Goal: Transaction & Acquisition: Obtain resource

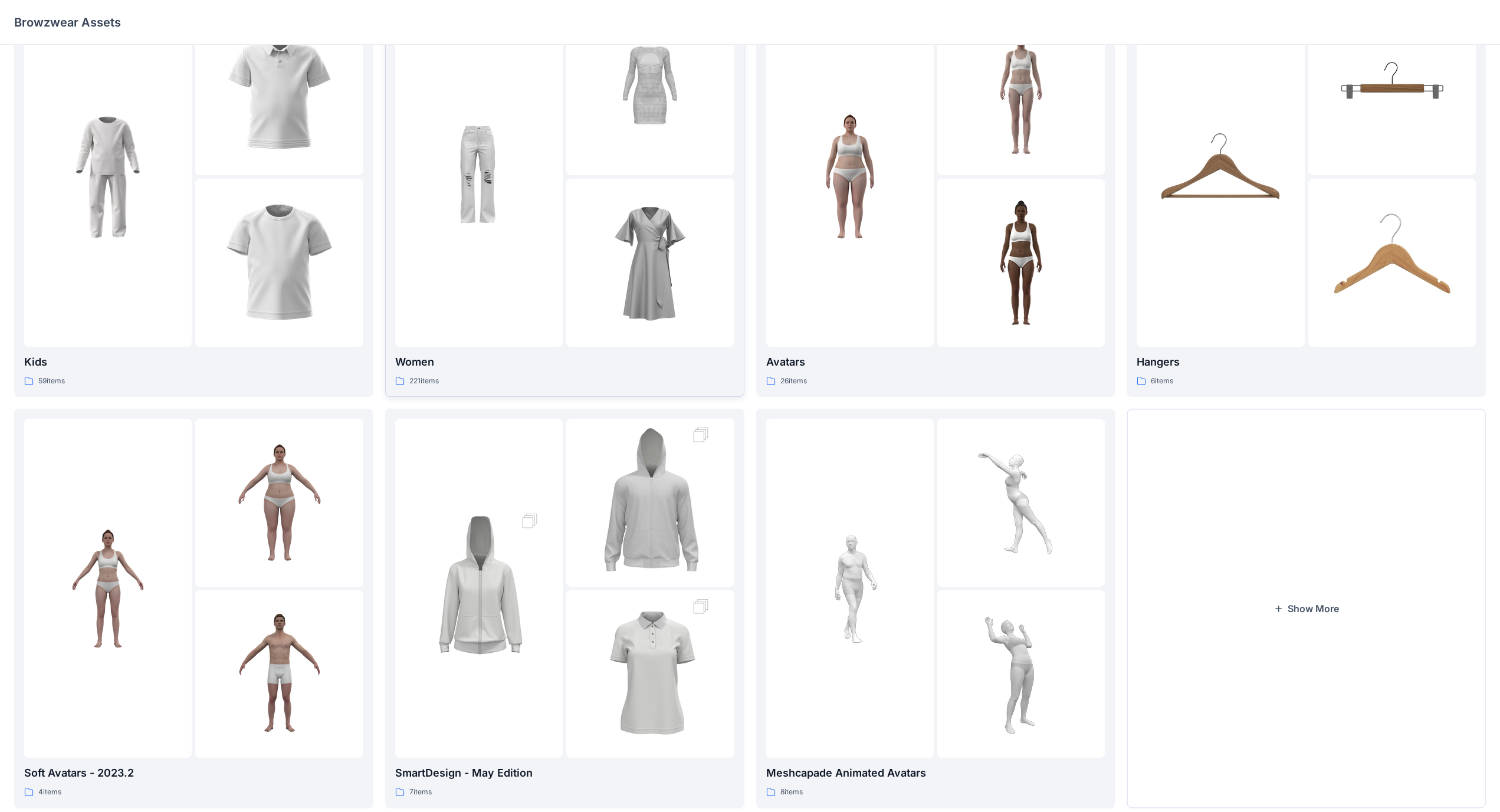
scroll to position [91, 0]
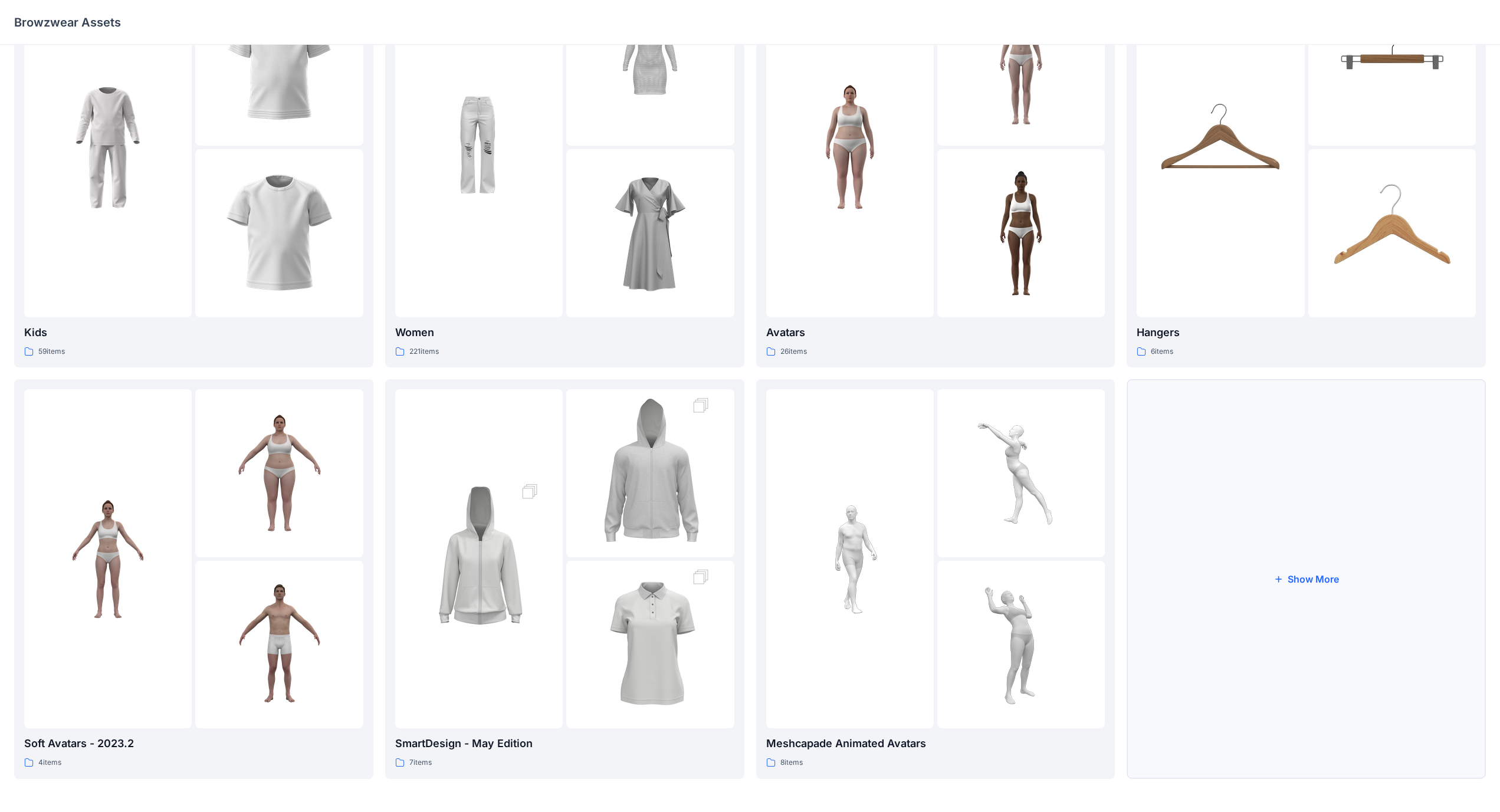
click at [589, 471] on button "Show More" at bounding box center [1306, 579] width 359 height 399
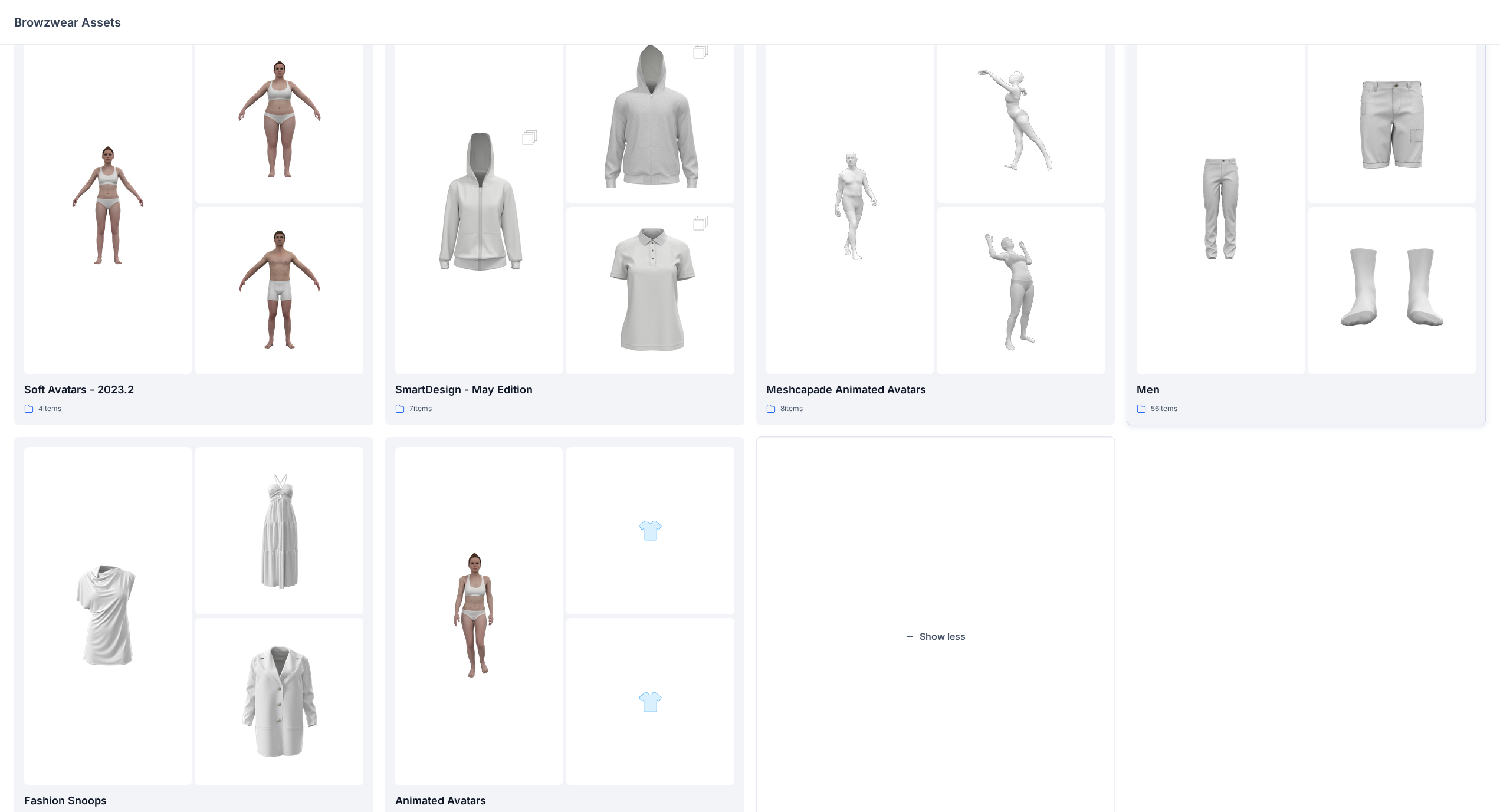
click at [589, 314] on div at bounding box center [1220, 205] width 168 height 339
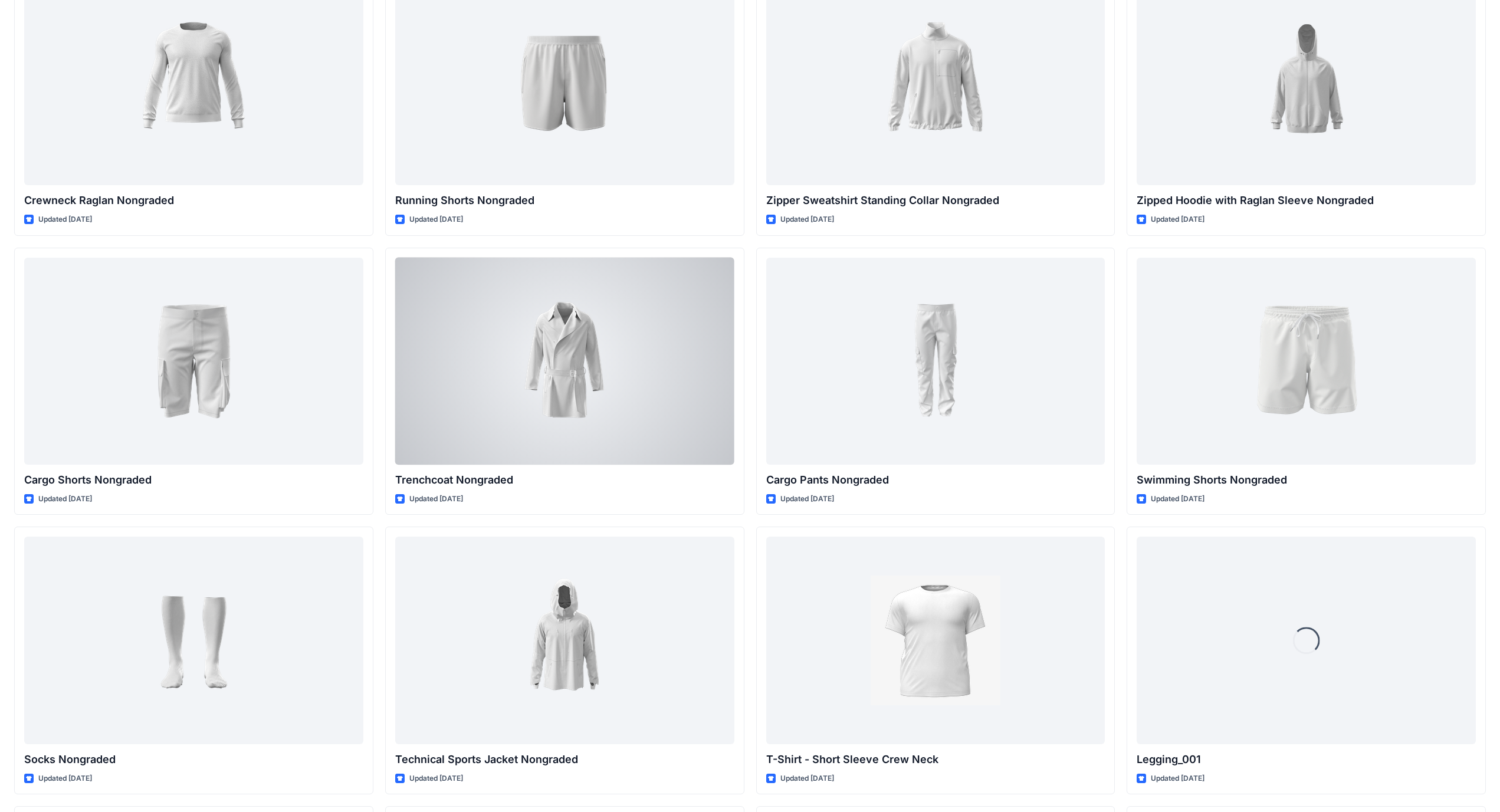
scroll to position [1499, 0]
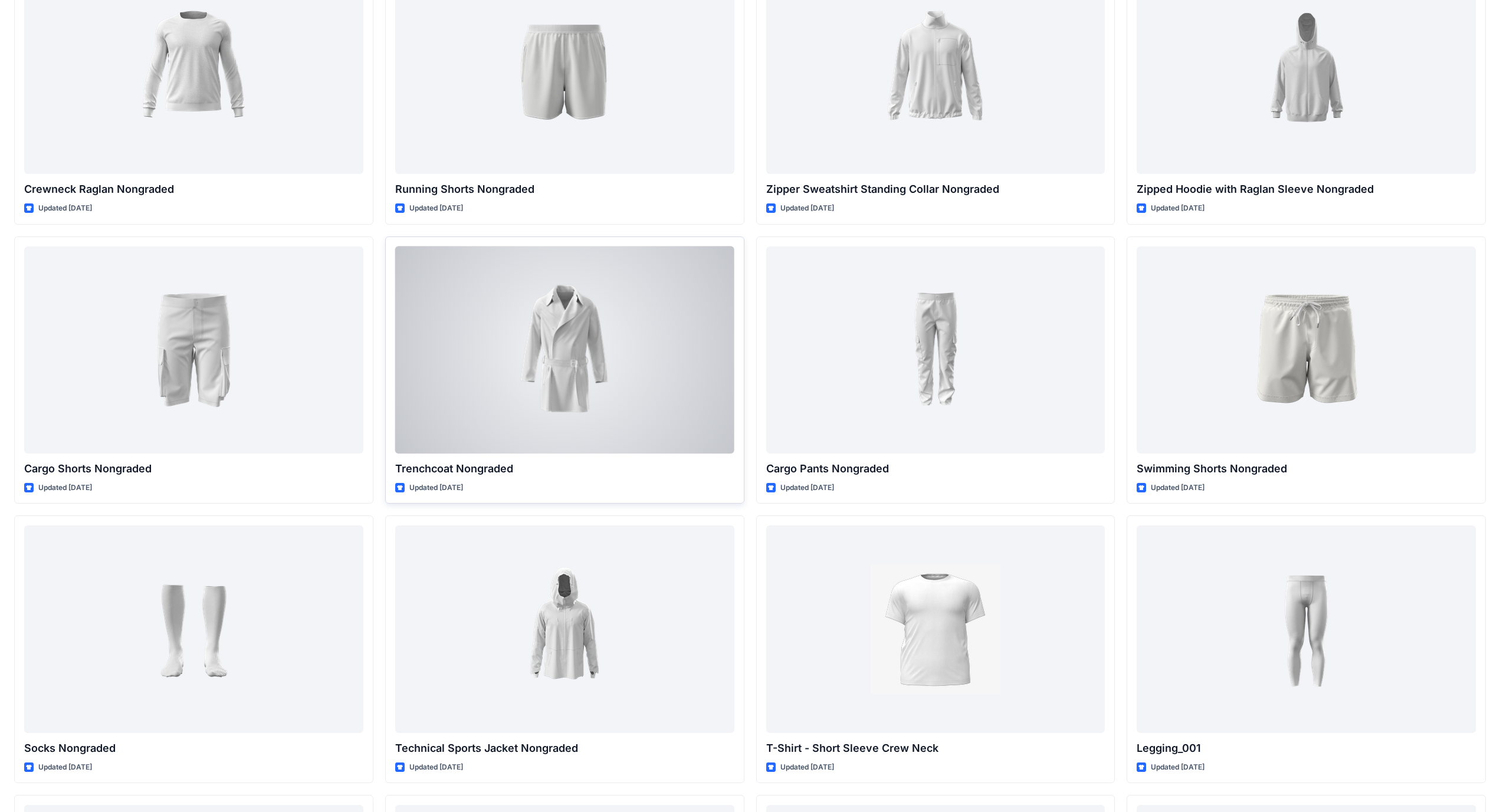
click at [585, 342] on div at bounding box center [565, 349] width 339 height 207
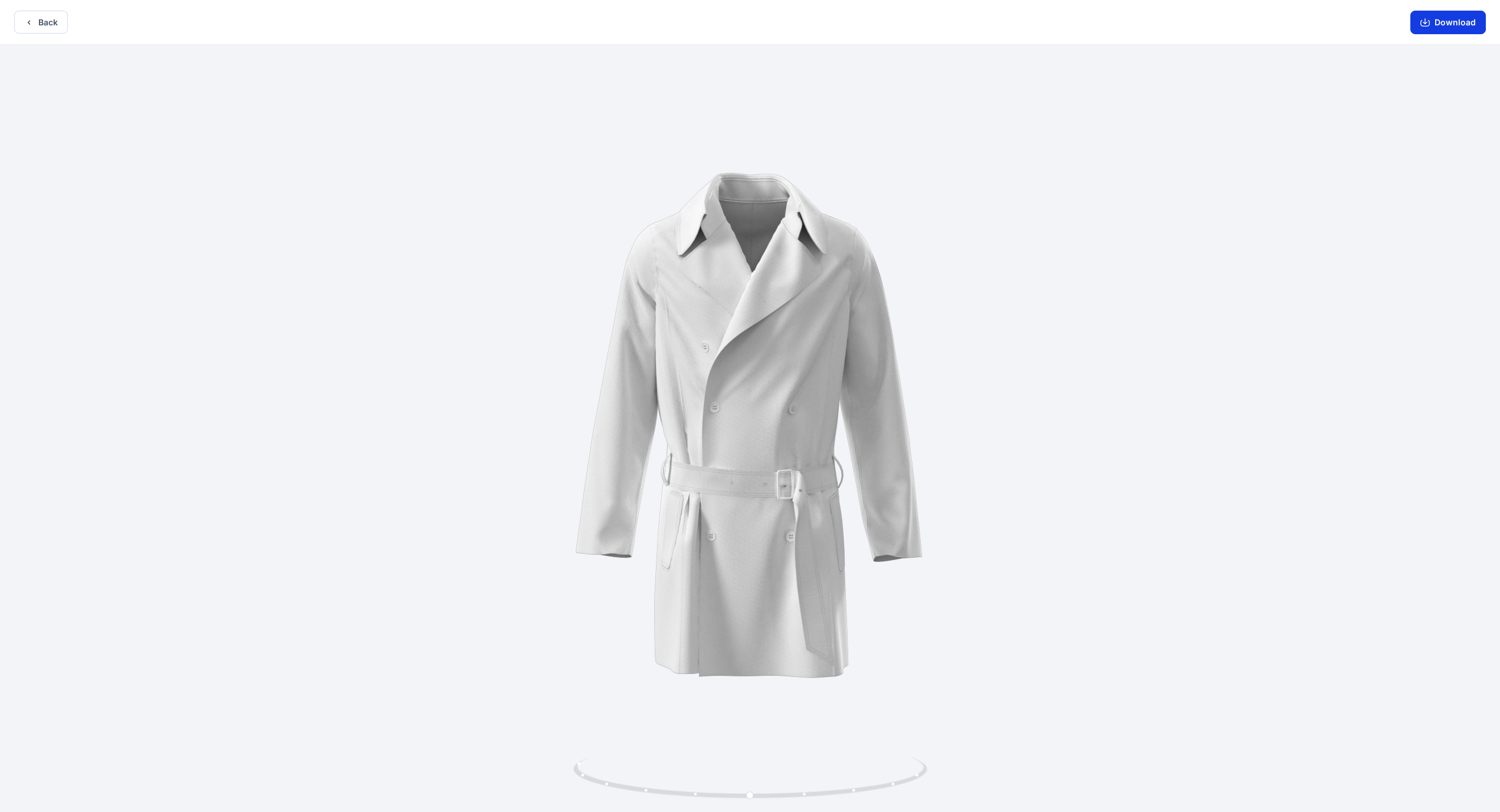
click at [589, 22] on button "Download" at bounding box center [1448, 22] width 75 height 24
click at [58, 17] on button "Back" at bounding box center [41, 22] width 54 height 23
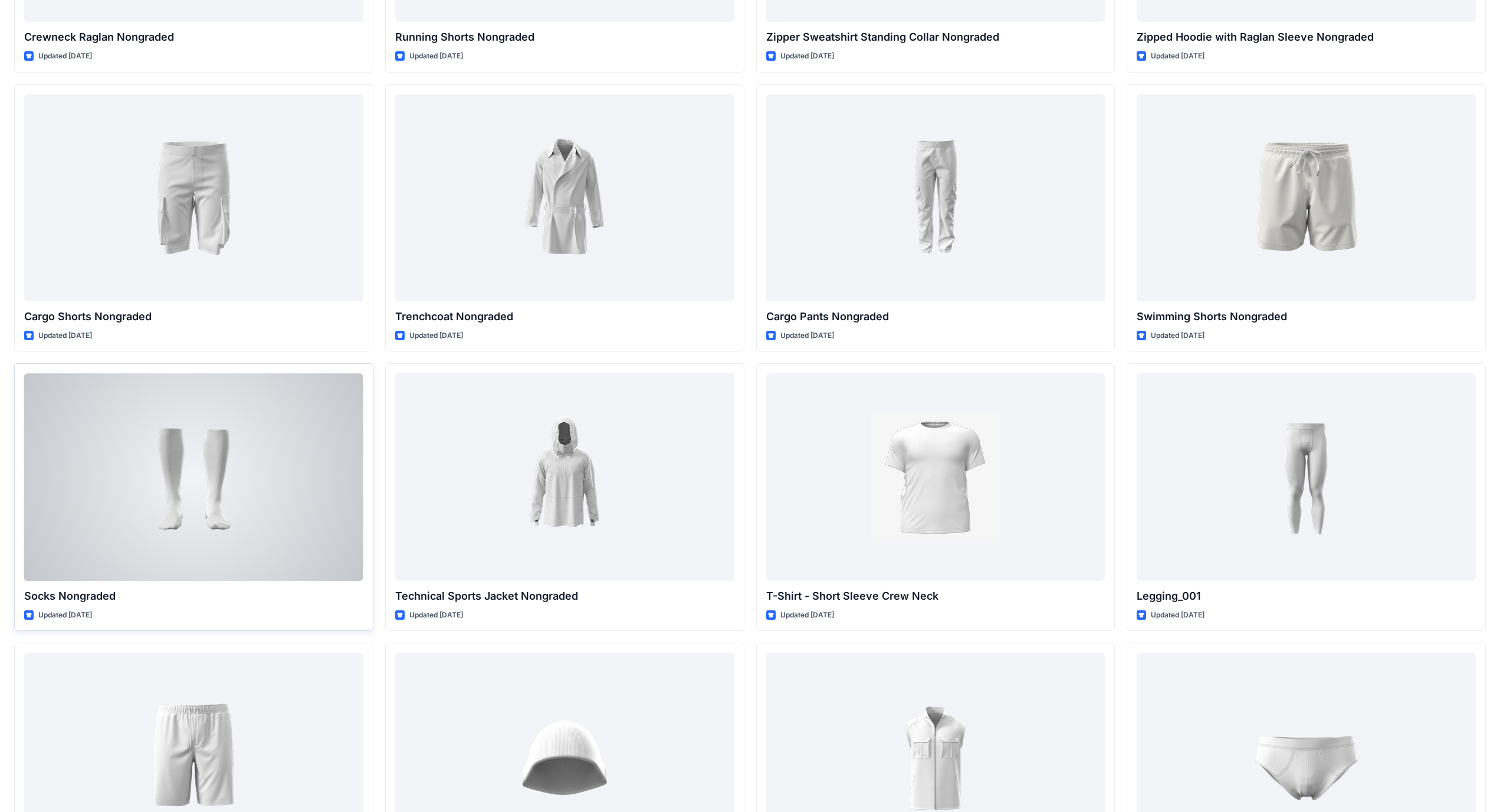
scroll to position [1676, 0]
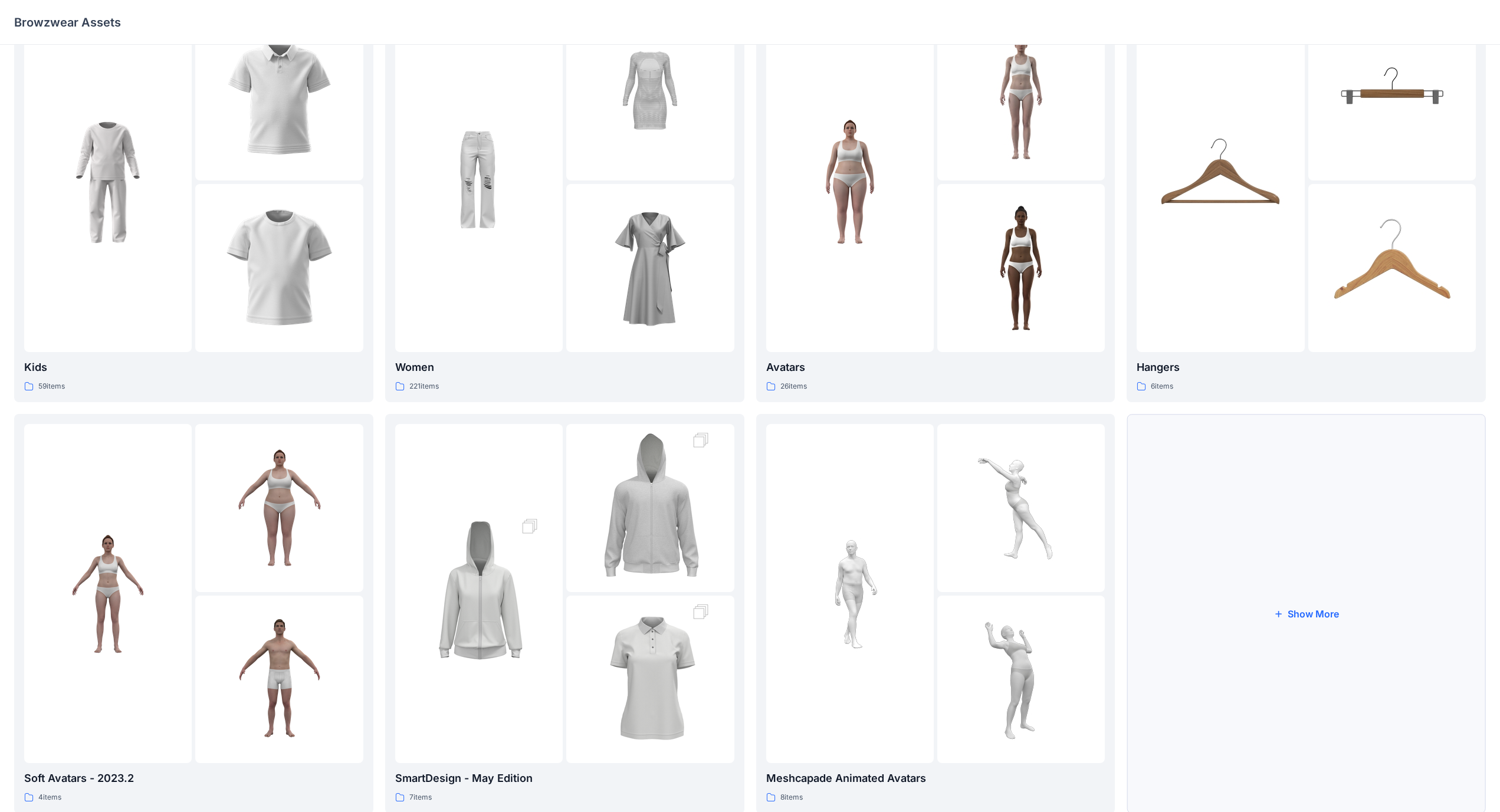
click at [589, 471] on button "Show More" at bounding box center [1306, 613] width 359 height 399
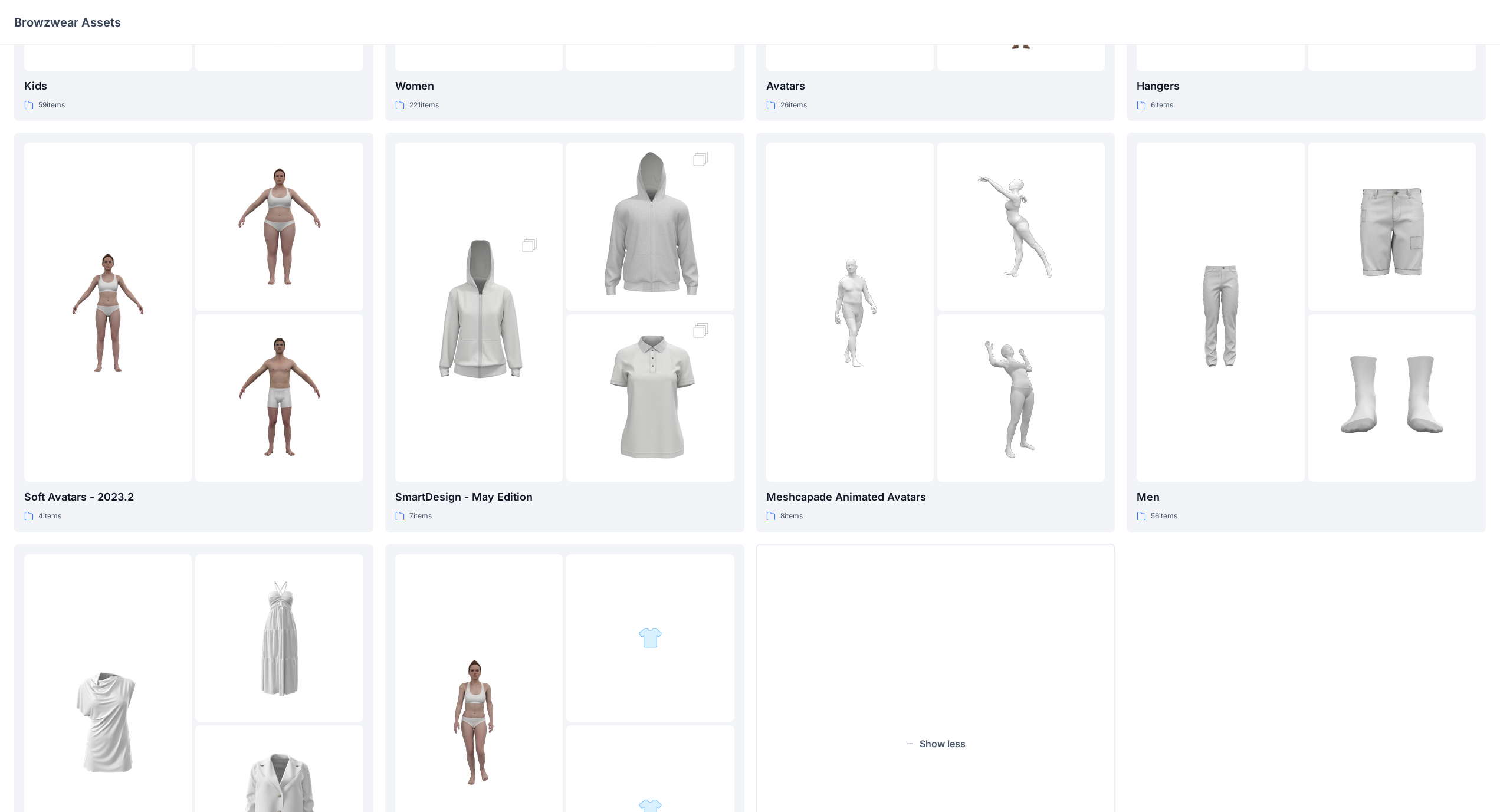
scroll to position [354, 0]
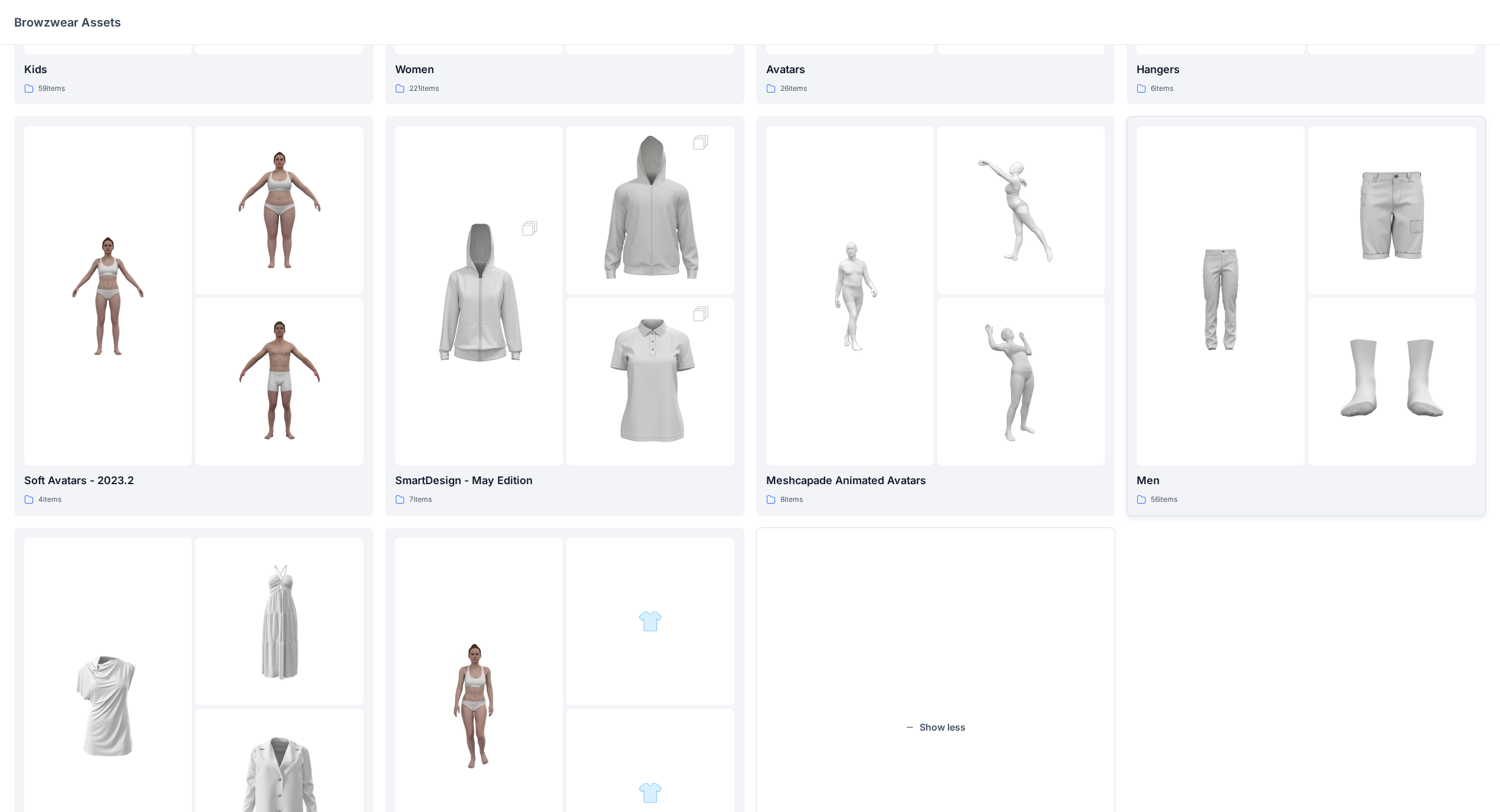
click at [589, 362] on div at bounding box center [1220, 296] width 168 height 339
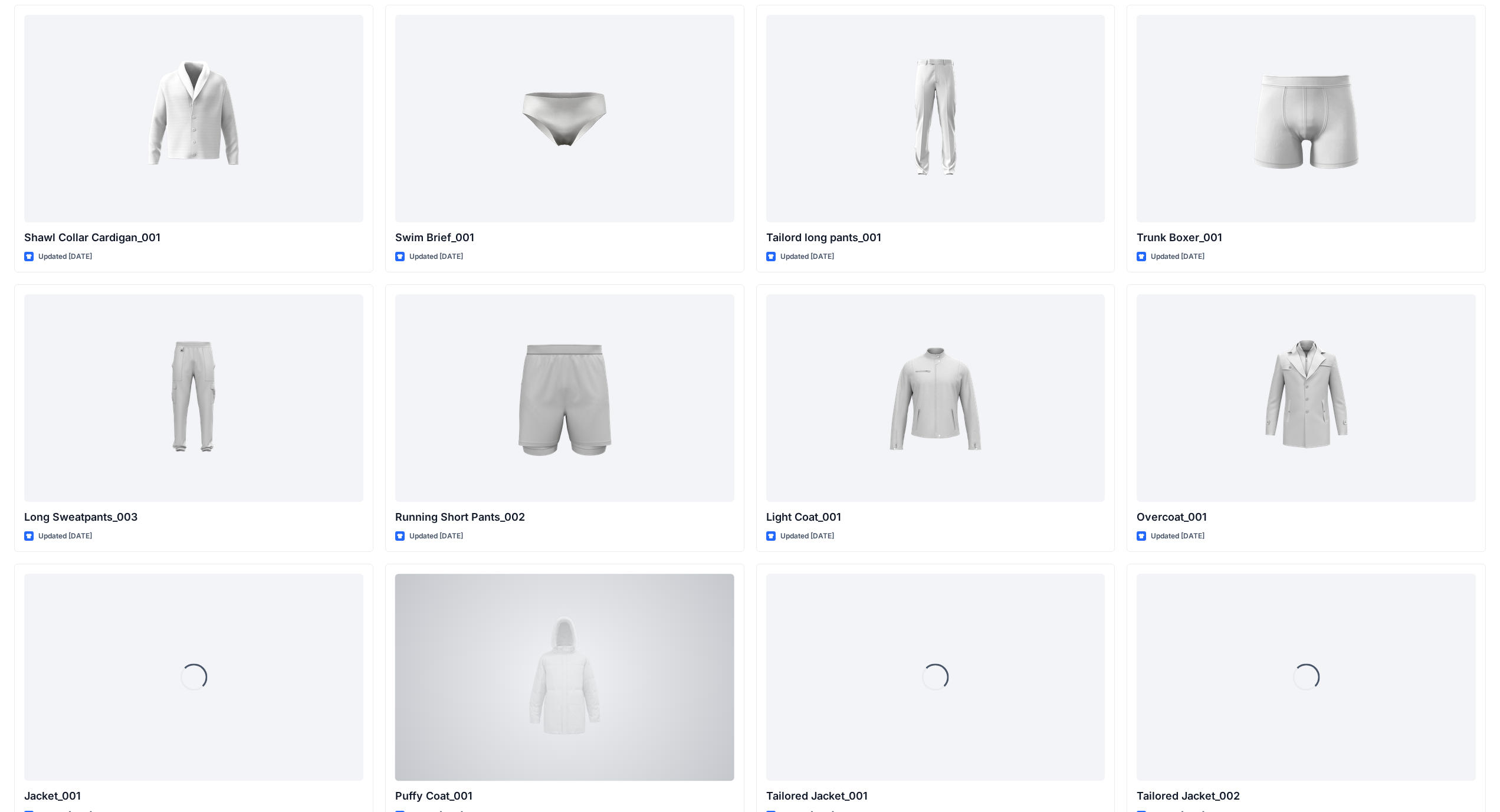
scroll to position [2999, 0]
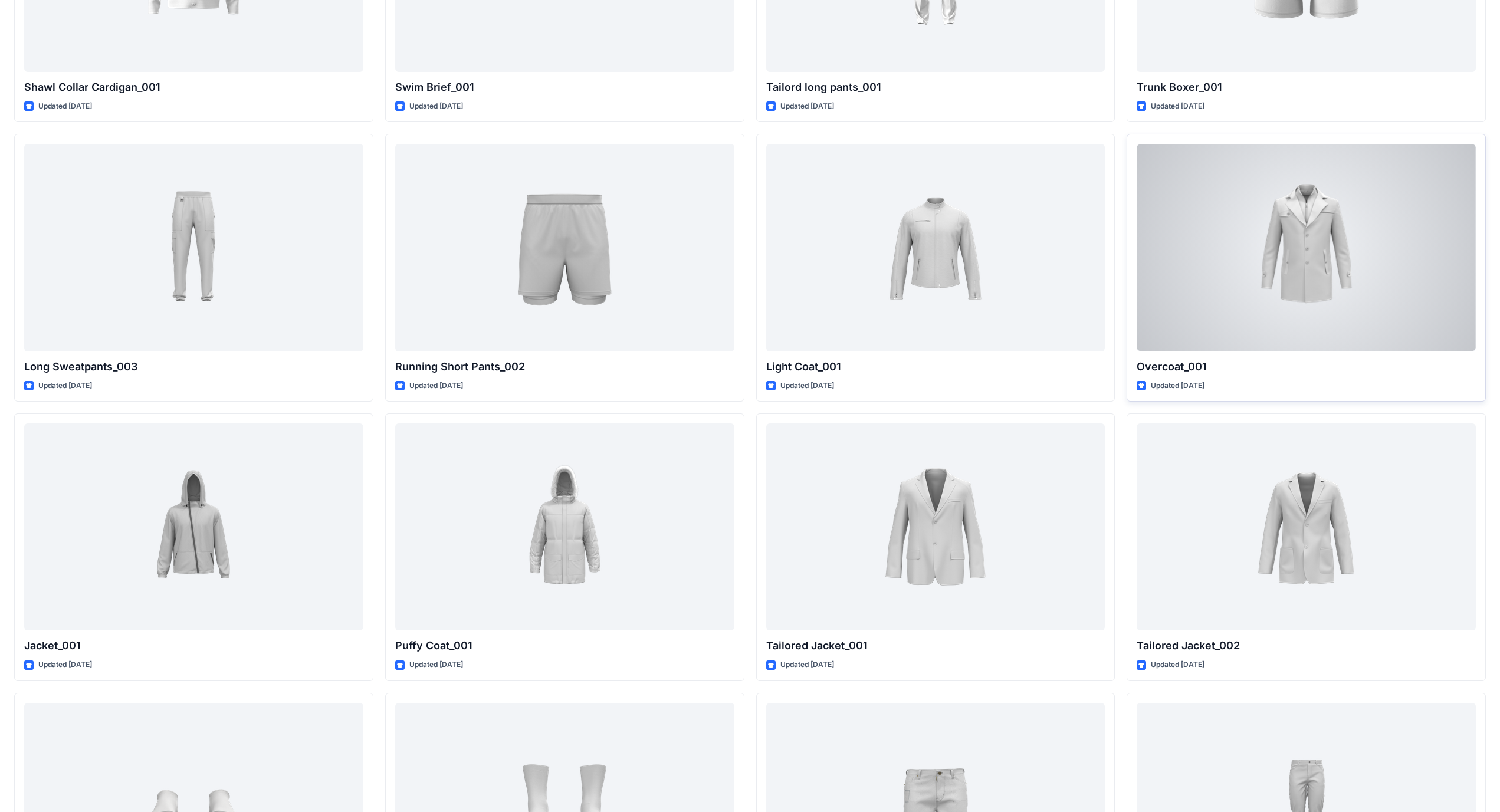
click at [589, 254] on div at bounding box center [1306, 246] width 339 height 207
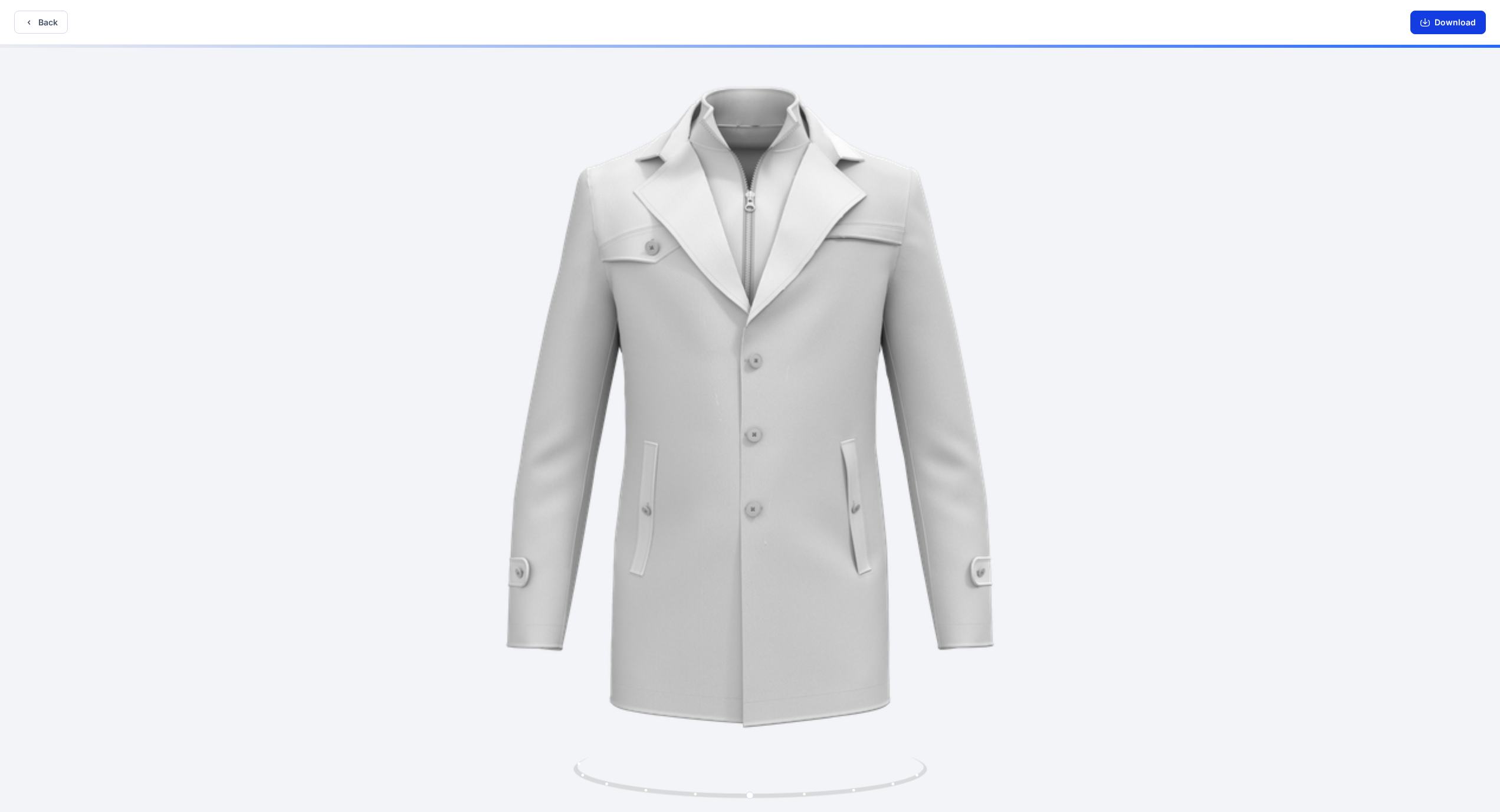
click at [589, 25] on button "Download" at bounding box center [1448, 22] width 75 height 24
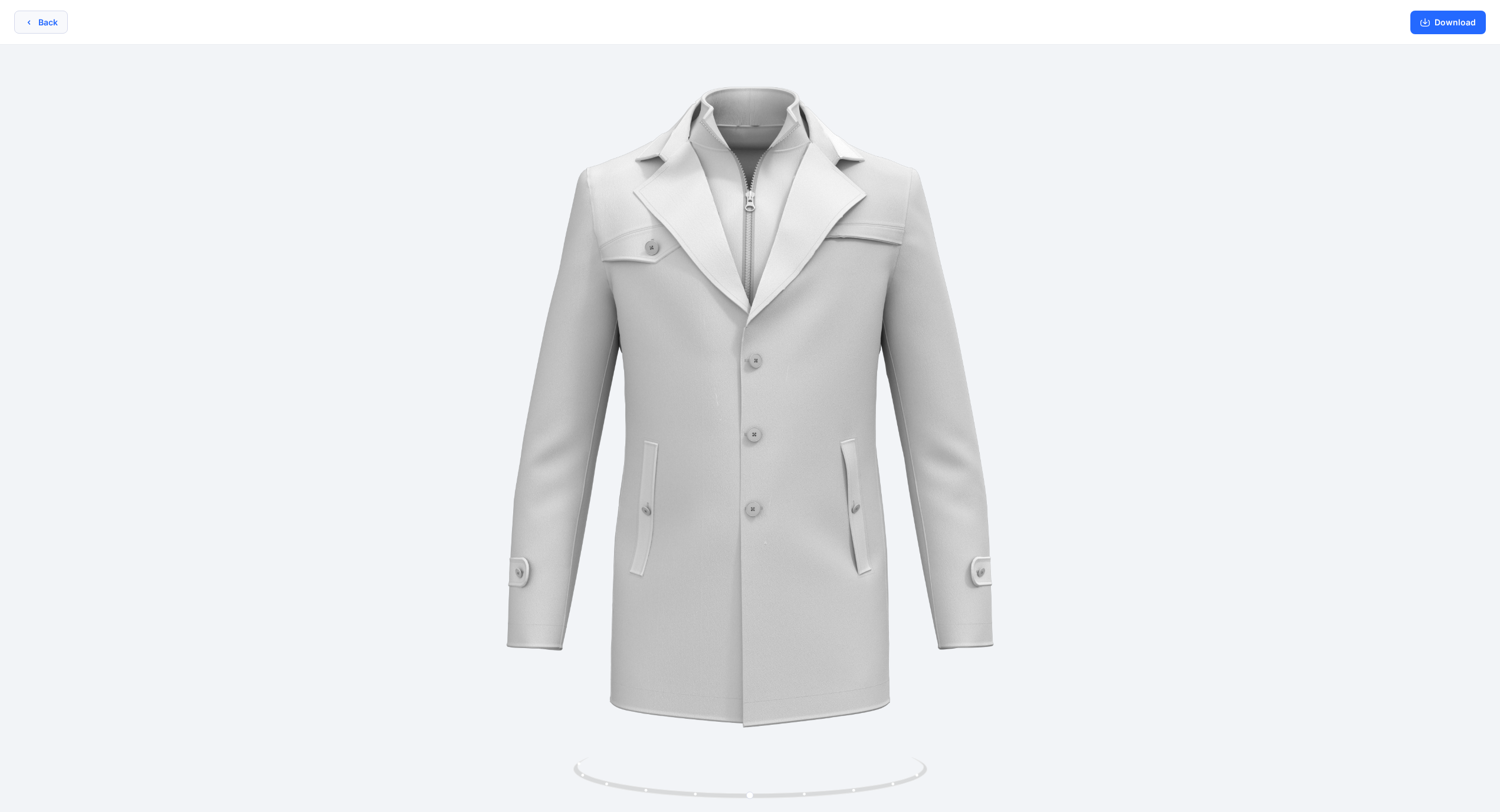
click at [62, 23] on button "Back" at bounding box center [41, 22] width 54 height 23
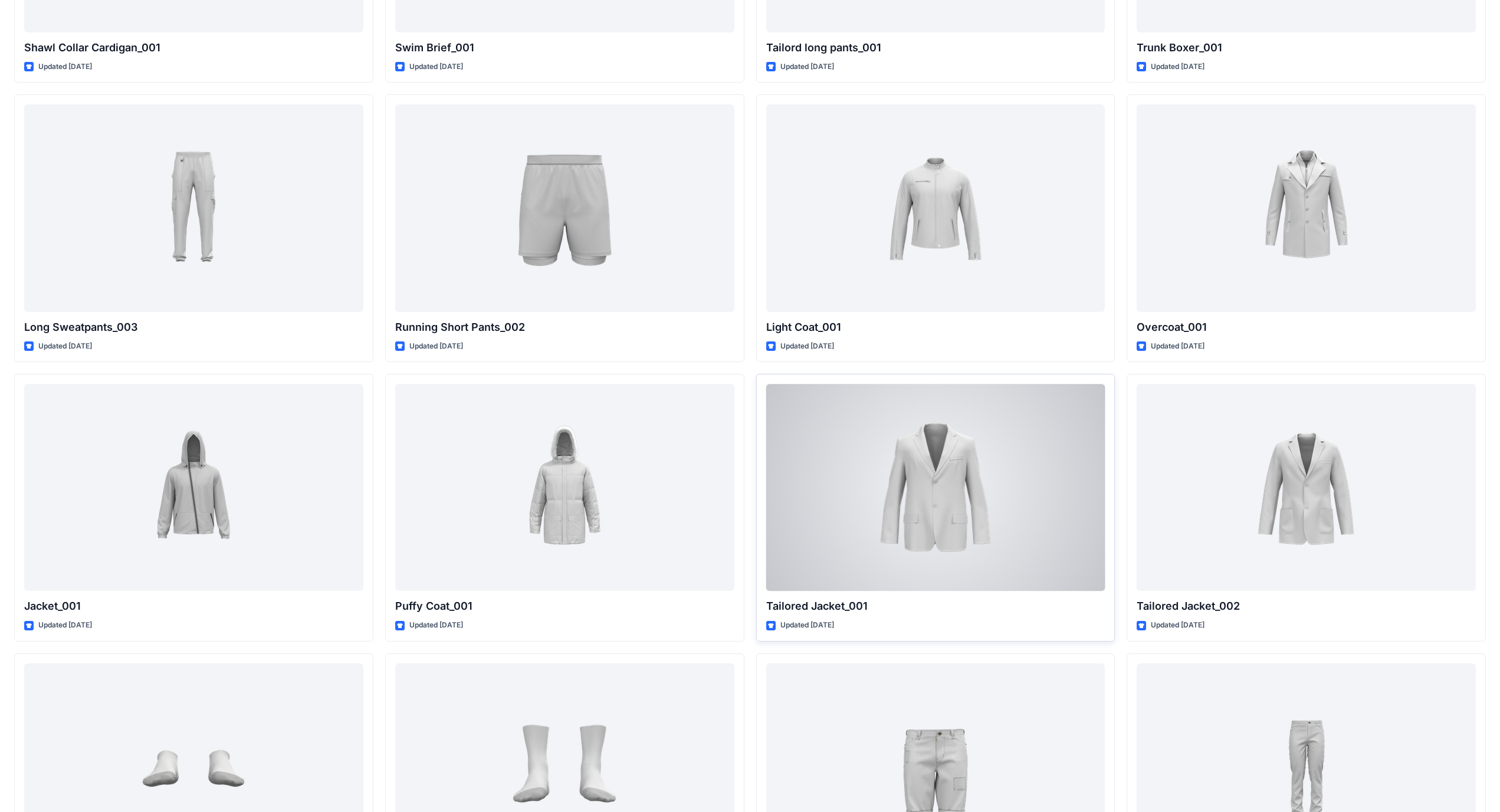
scroll to position [2866, 0]
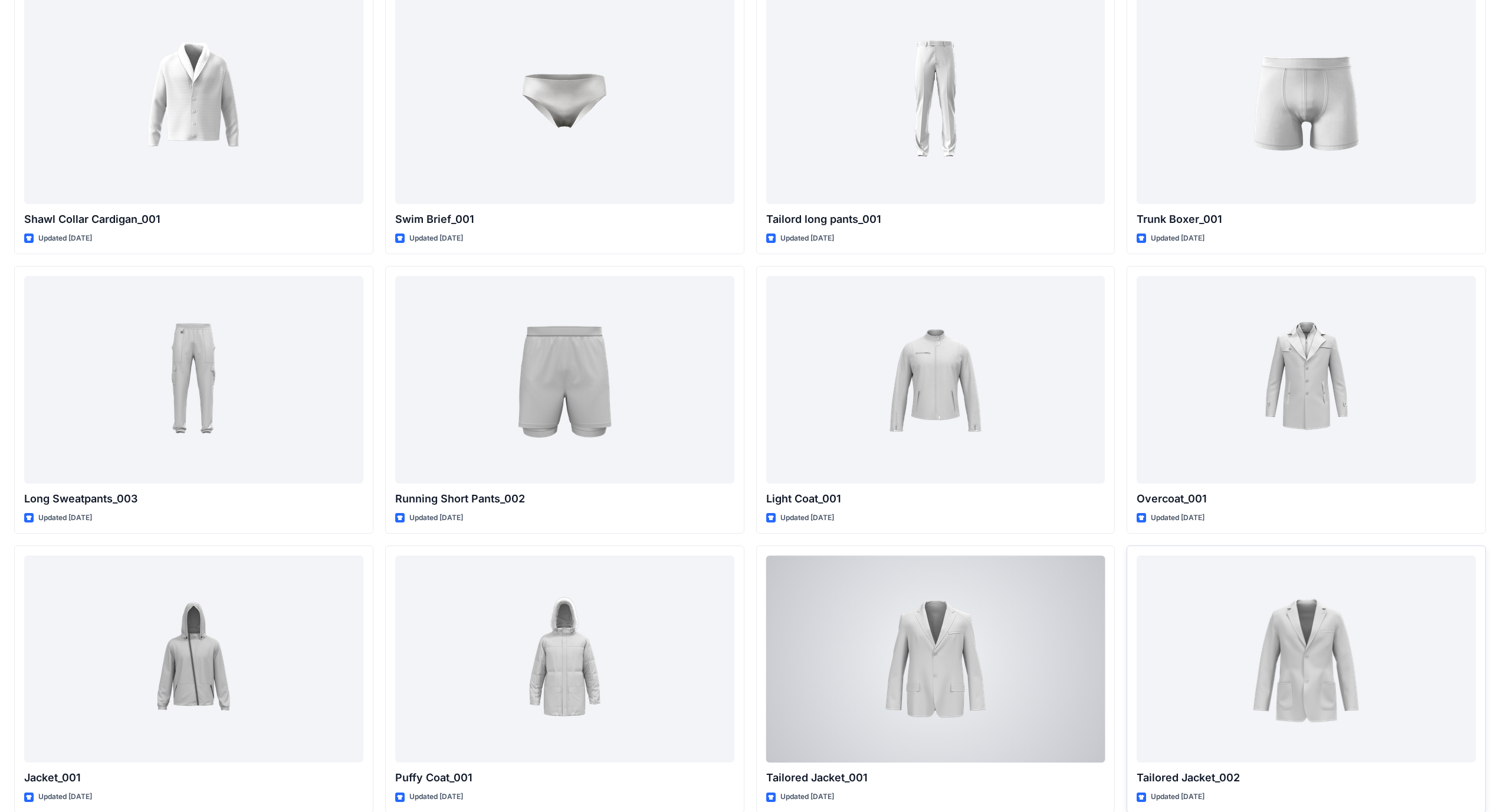
click at [589, 471] on div at bounding box center [1306, 658] width 339 height 207
